Goal: Task Accomplishment & Management: Manage account settings

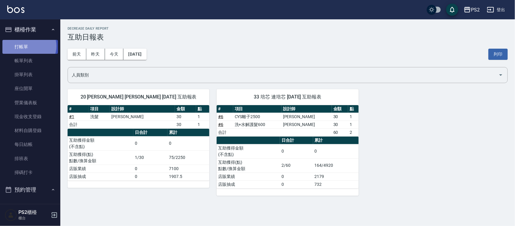
click at [28, 46] on link "打帳單" at bounding box center [30, 47] width 56 height 14
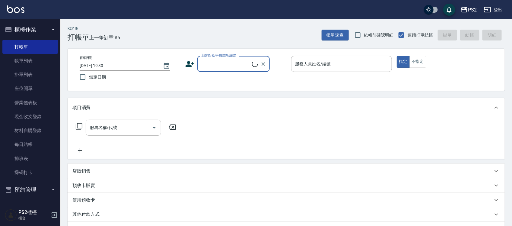
click at [231, 60] on input "顧客姓名/手機號碼/編號" at bounding box center [226, 64] width 52 height 11
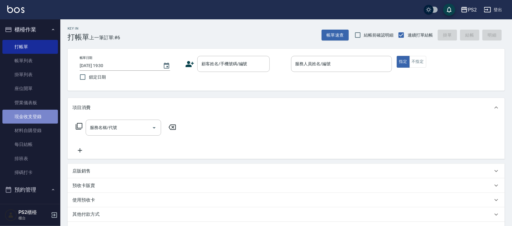
click at [43, 114] on link "現金收支登錄" at bounding box center [30, 117] width 56 height 14
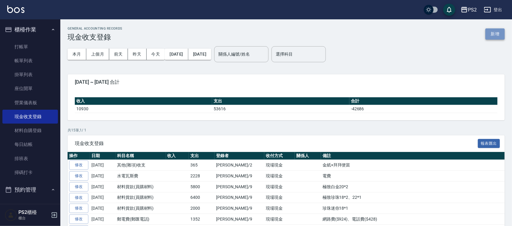
click at [488, 35] on button "新增" at bounding box center [494, 33] width 19 height 11
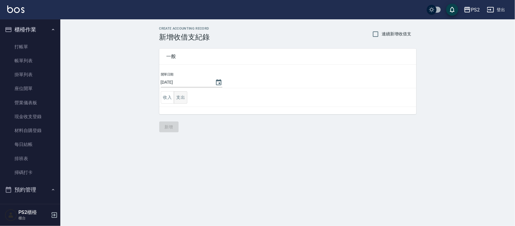
click at [183, 94] on button "支出" at bounding box center [181, 97] width 14 height 12
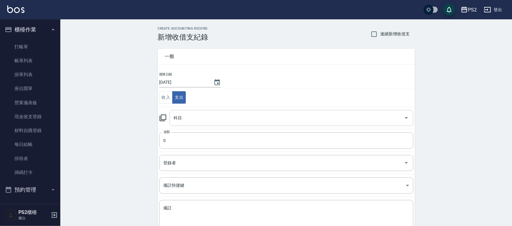
click at [185, 120] on input "科目" at bounding box center [286, 118] width 229 height 11
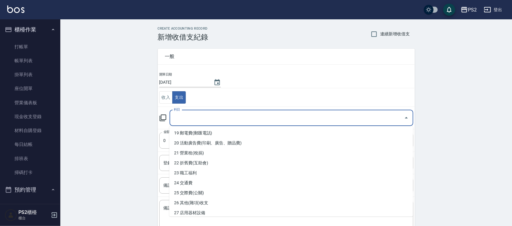
scroll to position [189, 0]
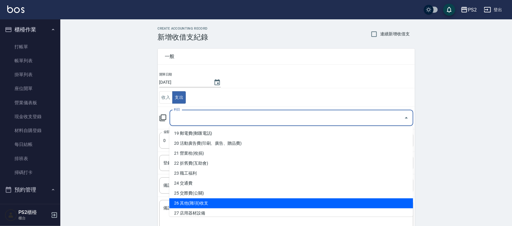
click at [209, 200] on li "26 其他(雜項)收支" at bounding box center [291, 203] width 244 height 10
type input "26 其他(雜項)收支"
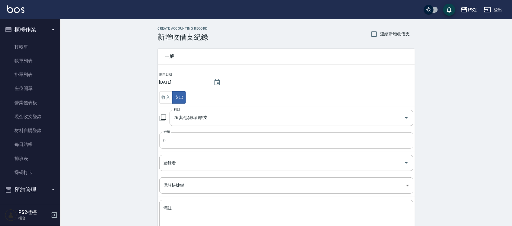
scroll to position [38, 0]
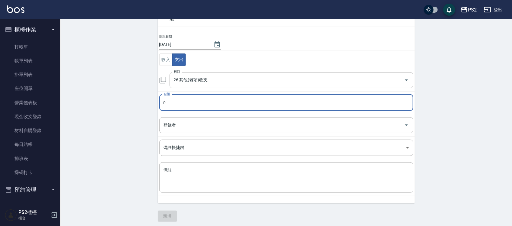
click at [258, 97] on input "0" at bounding box center [286, 102] width 254 height 16
click at [253, 97] on input "0" at bounding box center [286, 102] width 254 height 16
click at [184, 103] on input "0" at bounding box center [286, 102] width 254 height 16
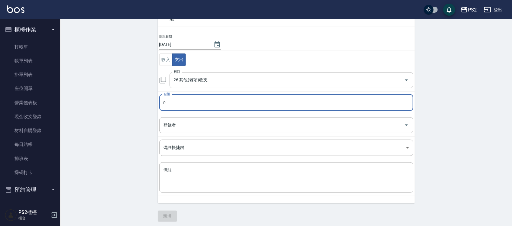
click at [183, 103] on input "0" at bounding box center [286, 102] width 254 height 16
type input "296"
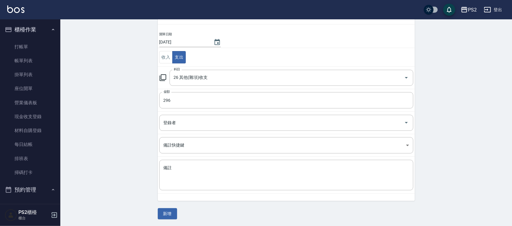
scroll to position [41, 0]
click at [182, 123] on input "登錄者" at bounding box center [282, 122] width 240 height 11
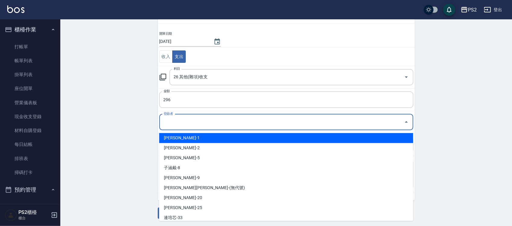
click at [186, 135] on li "蔡宜蓉-1" at bounding box center [286, 138] width 254 height 10
type input "蔡宜蓉-1"
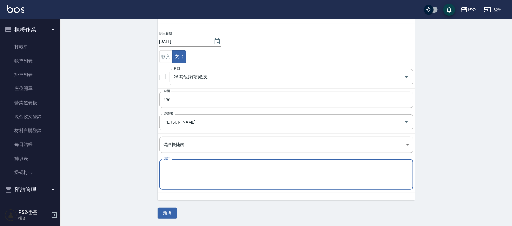
click at [174, 169] on textarea "備註" at bounding box center [287, 174] width 246 height 21
type textarea "1"
type textarea "K"
type textarea "ㄜ"
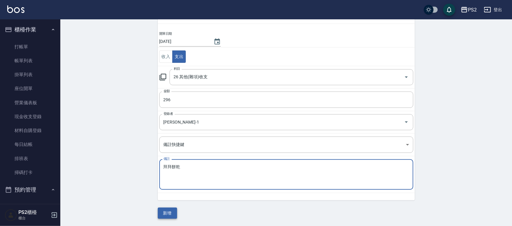
type textarea "拜拜餅乾"
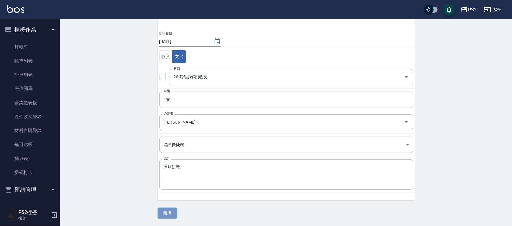
click at [173, 211] on button "新增" at bounding box center [167, 212] width 19 height 11
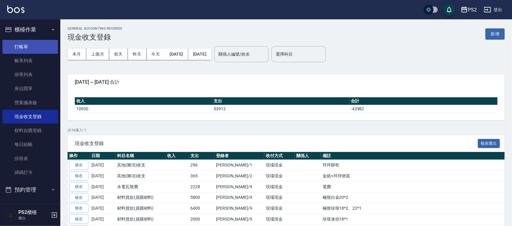
click at [21, 42] on link "打帳單" at bounding box center [30, 47] width 56 height 14
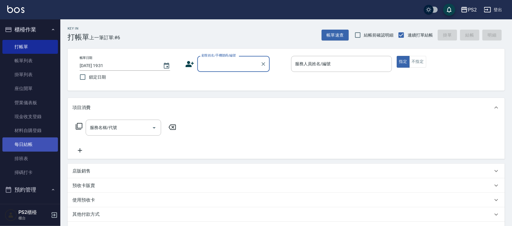
click at [31, 144] on link "每日結帳" at bounding box center [30, 144] width 56 height 14
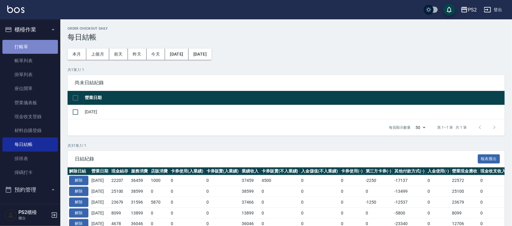
click at [33, 44] on link "打帳單" at bounding box center [30, 47] width 56 height 14
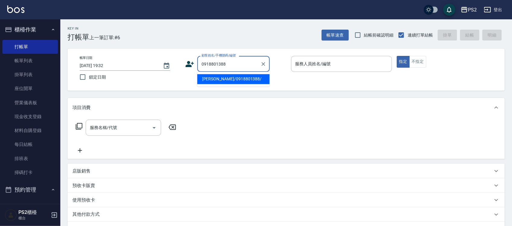
type input "高紹杰/0918801388/"
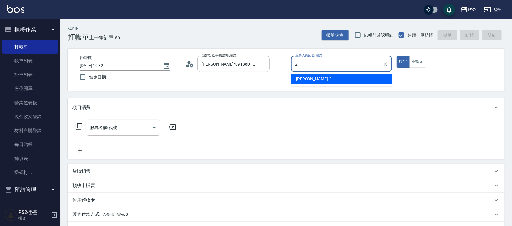
type input "Jason-2"
type button "true"
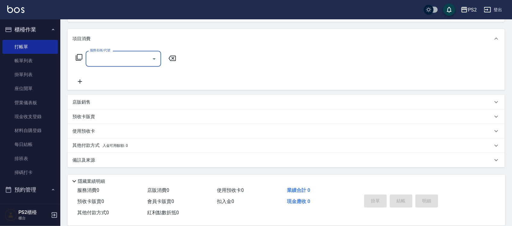
scroll to position [78, 0]
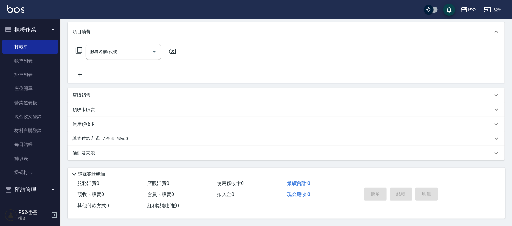
click at [101, 92] on div "店販銷售" at bounding box center [282, 95] width 420 height 6
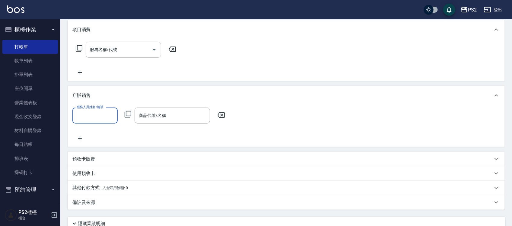
scroll to position [0, 0]
type input "Jason-2"
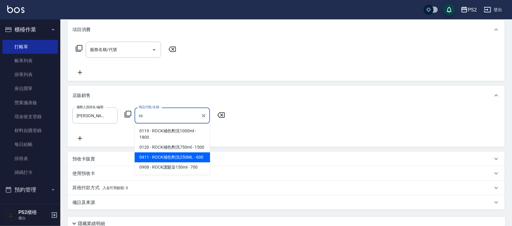
click at [186, 155] on span "0411 - ROCK補色劑洗250ML - 600" at bounding box center [172, 157] width 75 height 10
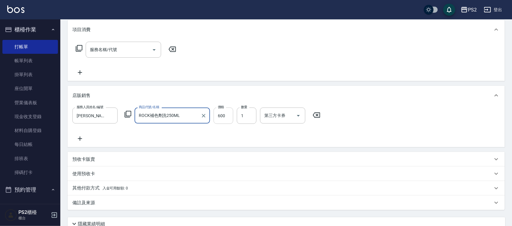
type input "ROCK補色劑洗250ML"
click at [221, 117] on input "600" at bounding box center [224, 115] width 20 height 16
click at [79, 138] on icon at bounding box center [79, 138] width 15 height 7
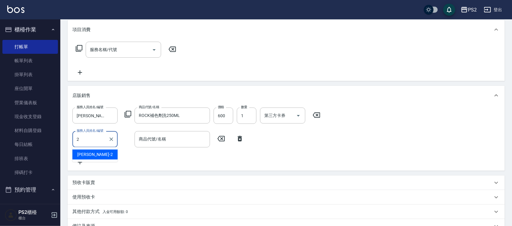
type input "Jason-2"
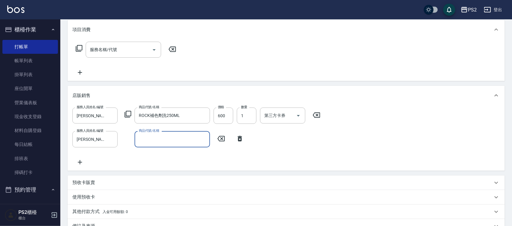
click at [169, 144] on div "商品代號/名稱" at bounding box center [172, 139] width 75 height 16
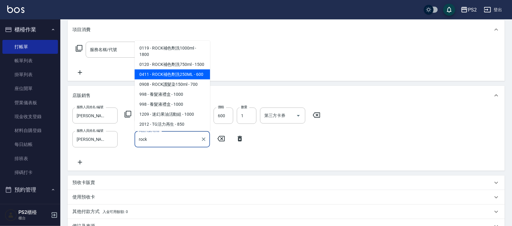
click at [176, 79] on span "0411 - ROCK補色劑洗250ML - 600" at bounding box center [172, 74] width 75 height 10
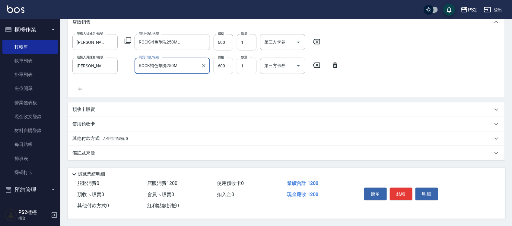
scroll to position [153, 0]
type input "ROCK補色劑洗250ML"
click at [406, 192] on button "結帳" at bounding box center [401, 193] width 23 height 13
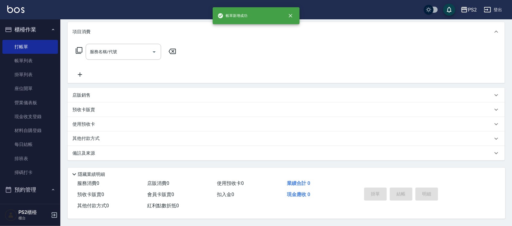
scroll to position [0, 0]
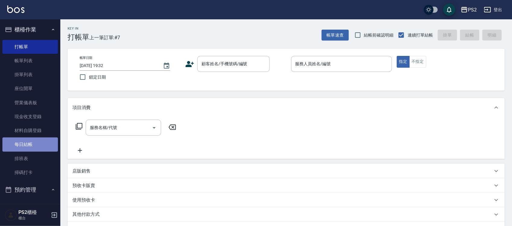
drag, startPoint x: 31, startPoint y: 145, endPoint x: 20, endPoint y: 141, distance: 11.5
click at [31, 144] on link "每日結帳" at bounding box center [30, 144] width 56 height 14
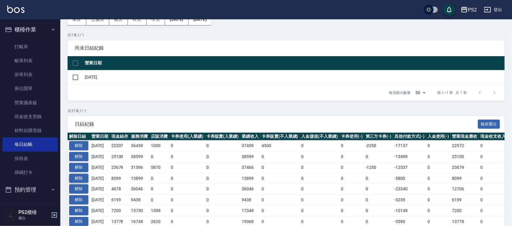
scroll to position [75, 0]
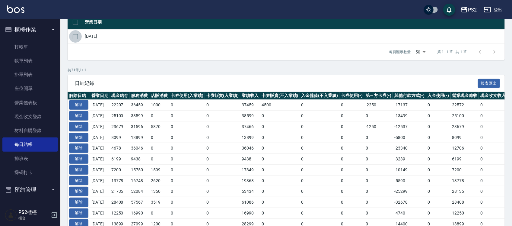
click at [73, 38] on input "checkbox" at bounding box center [75, 36] width 13 height 13
checkbox input "true"
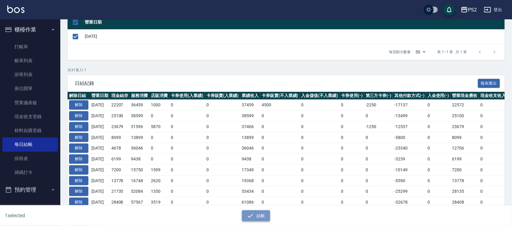
click at [255, 214] on button "結帳" at bounding box center [256, 215] width 28 height 11
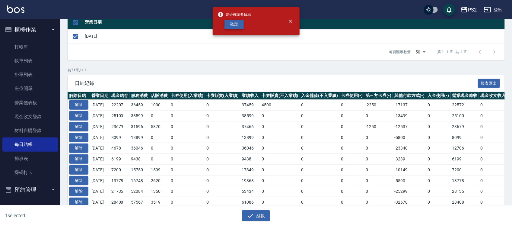
click at [229, 29] on div "是否確認要日結 確定" at bounding box center [235, 21] width 34 height 24
click at [230, 22] on button "確定" at bounding box center [233, 24] width 19 height 9
checkbox input "false"
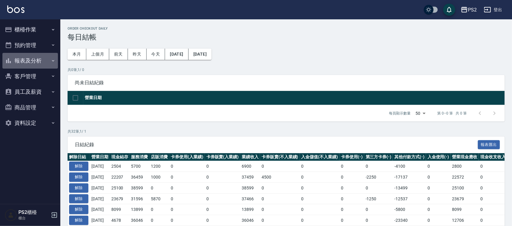
click at [27, 59] on button "報表及分析" at bounding box center [30, 61] width 56 height 16
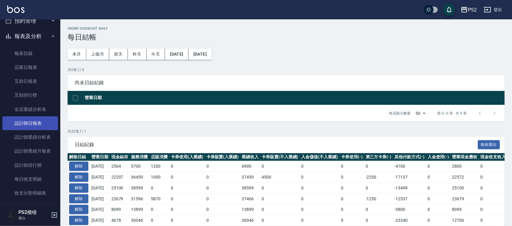
scroll to position [38, 0]
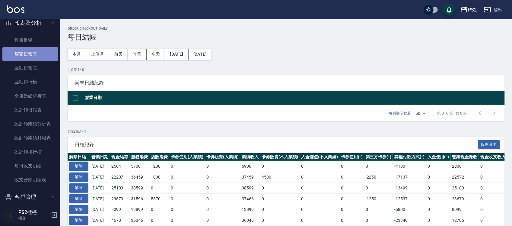
click at [41, 58] on link "店家日報表" at bounding box center [30, 54] width 56 height 14
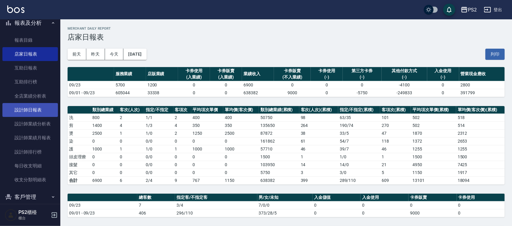
drag, startPoint x: 38, startPoint y: 108, endPoint x: 33, endPoint y: 107, distance: 5.1
click at [38, 108] on link "設計師日報表" at bounding box center [30, 110] width 56 height 14
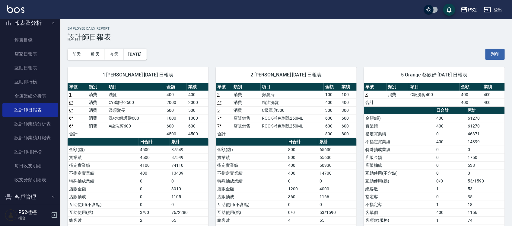
scroll to position [92, 0]
